Goal: Information Seeking & Learning: Learn about a topic

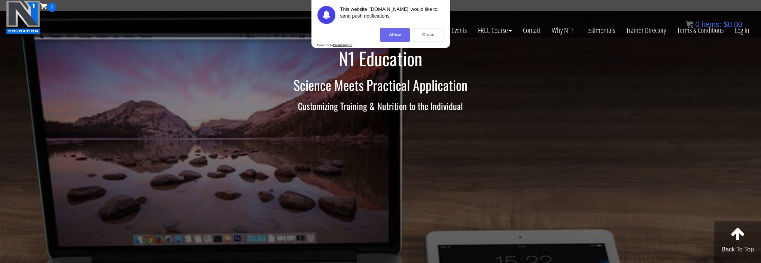
click at [393, 34] on div "Allow" at bounding box center [395, 35] width 30 height 14
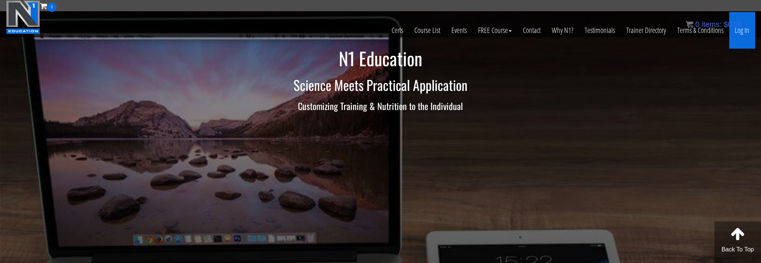
click at [741, 33] on link "Log In" at bounding box center [742, 30] width 26 height 37
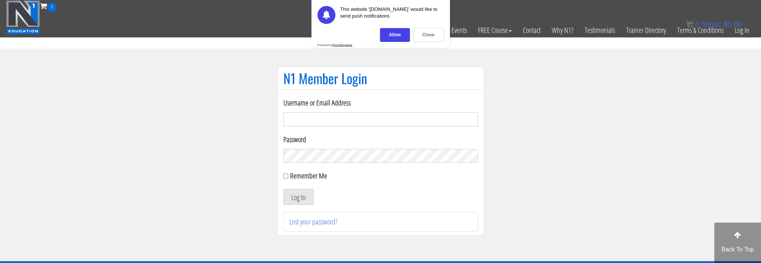
type input "[EMAIL_ADDRESS][DOMAIN_NAME]"
click at [288, 178] on div "Remember Me" at bounding box center [380, 175] width 195 height 11
click at [284, 176] on input "Remember Me" at bounding box center [285, 176] width 5 height 5
checkbox input "true"
click at [295, 196] on button "Log In" at bounding box center [298, 197] width 30 height 16
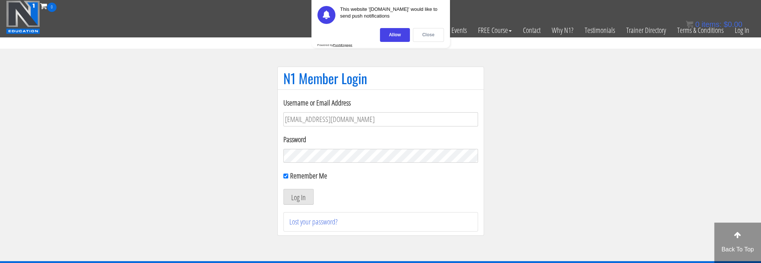
click at [424, 40] on div "Close" at bounding box center [428, 35] width 31 height 14
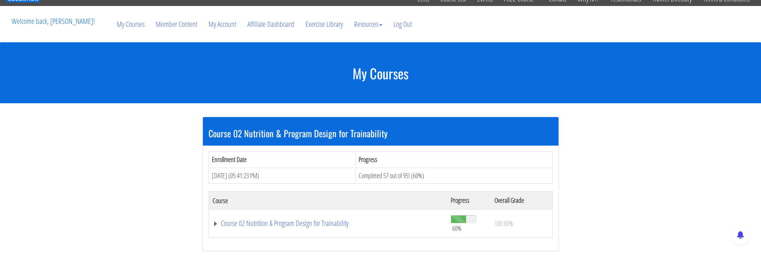
scroll to position [75, 0]
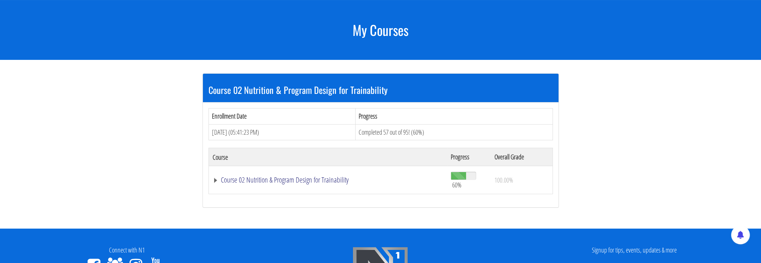
click at [261, 181] on link "Course 02 Nutrition & Program Design for Trainability" at bounding box center [328, 179] width 231 height 7
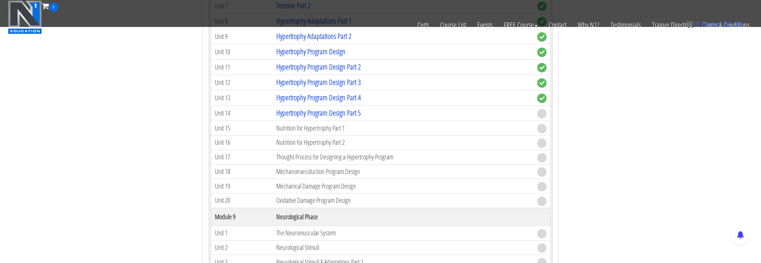
scroll to position [1160, 0]
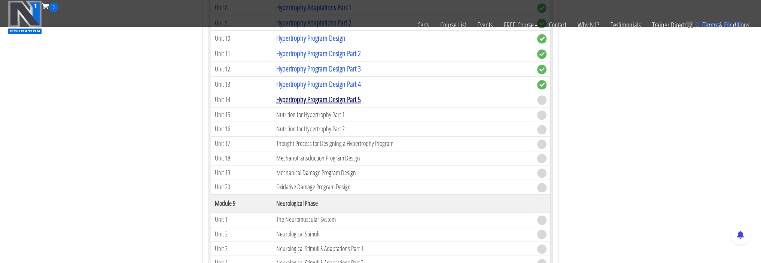
click at [330, 96] on link "Hypertrophy Program Design Part 5" at bounding box center [318, 99] width 85 height 10
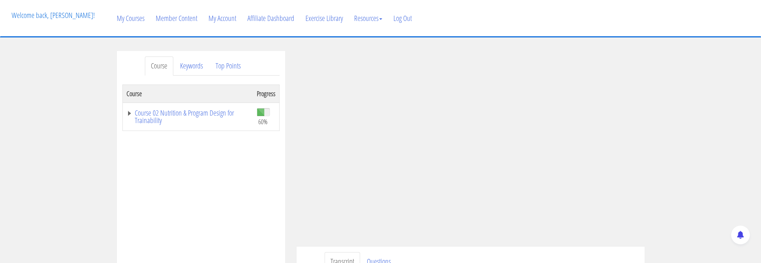
scroll to position [75, 0]
